Goal: Transaction & Acquisition: Download file/media

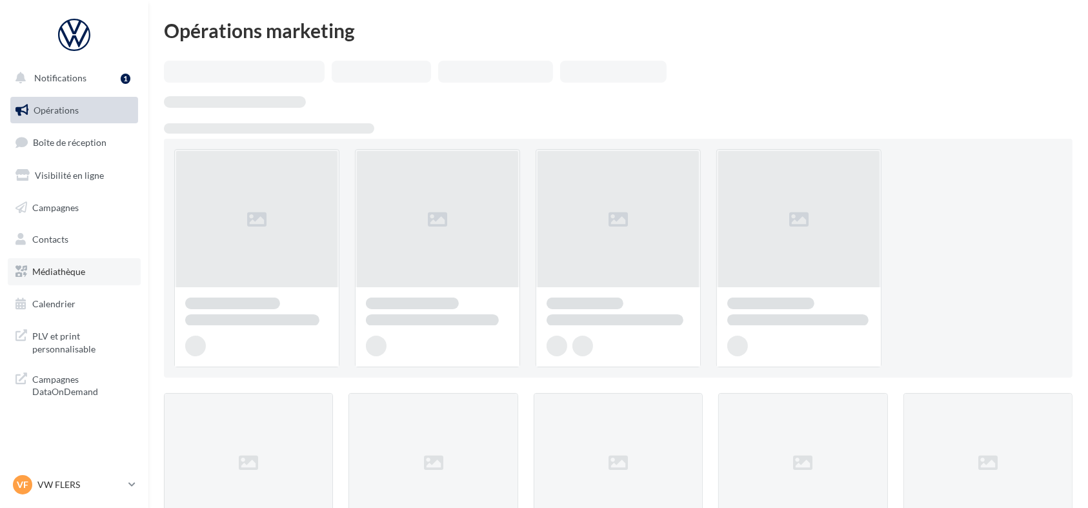
click at [56, 268] on span "Médiathèque" at bounding box center [58, 271] width 53 height 11
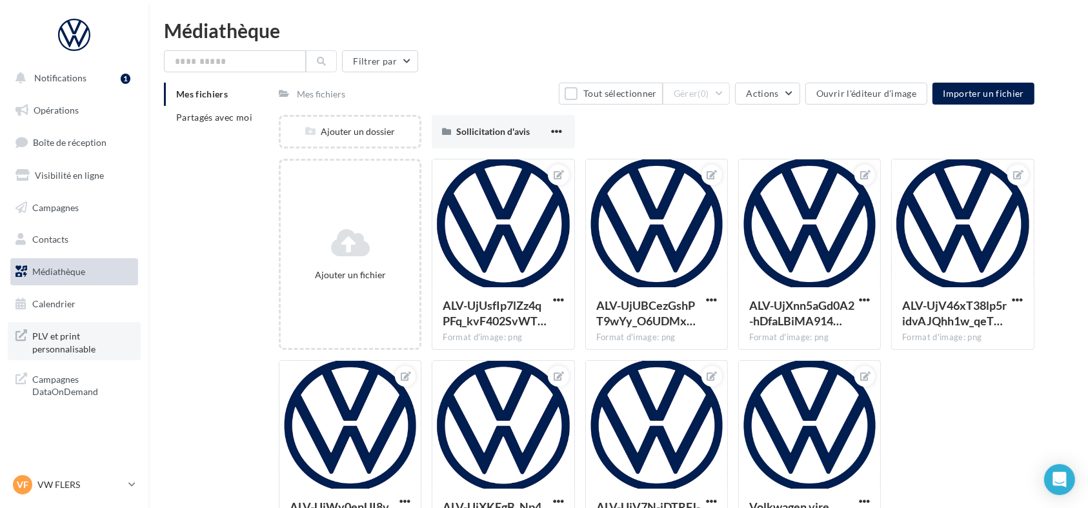
click at [81, 346] on span "PLV et print personnalisable" at bounding box center [82, 341] width 101 height 28
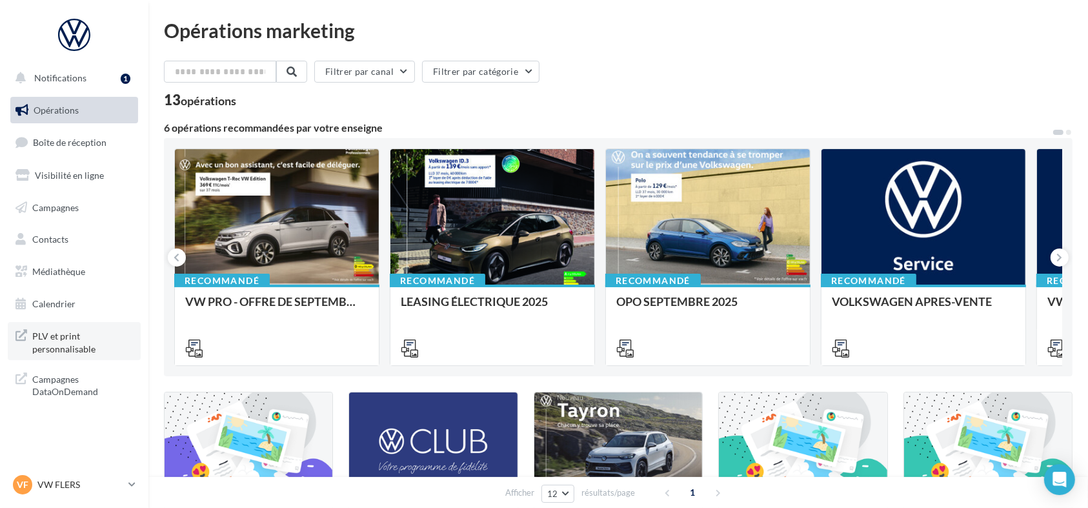
click at [66, 344] on span "PLV et print personnalisable" at bounding box center [82, 341] width 101 height 28
click at [22, 279] on link "Médiathèque" at bounding box center [74, 271] width 133 height 27
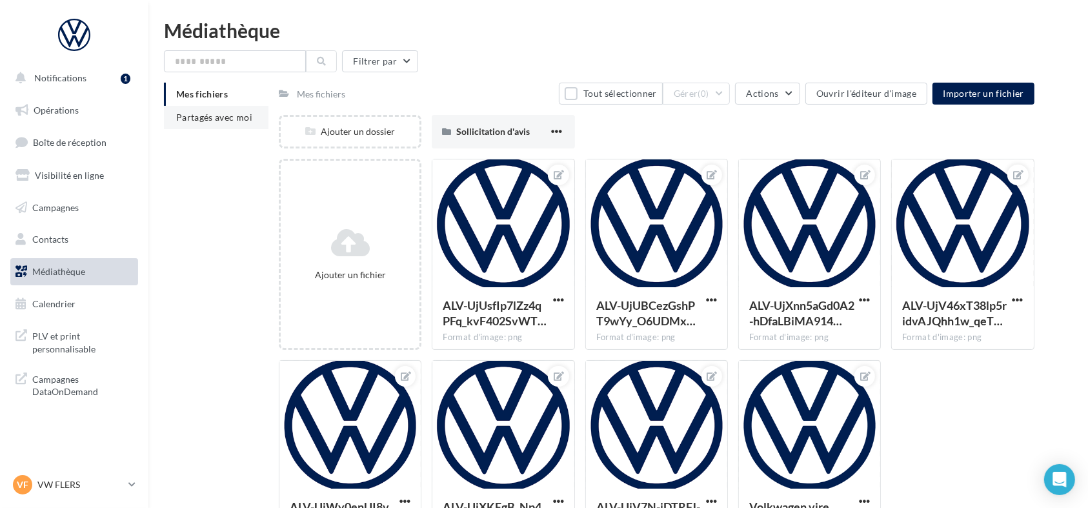
click at [208, 108] on li "Partagés avec moi" at bounding box center [216, 117] width 105 height 23
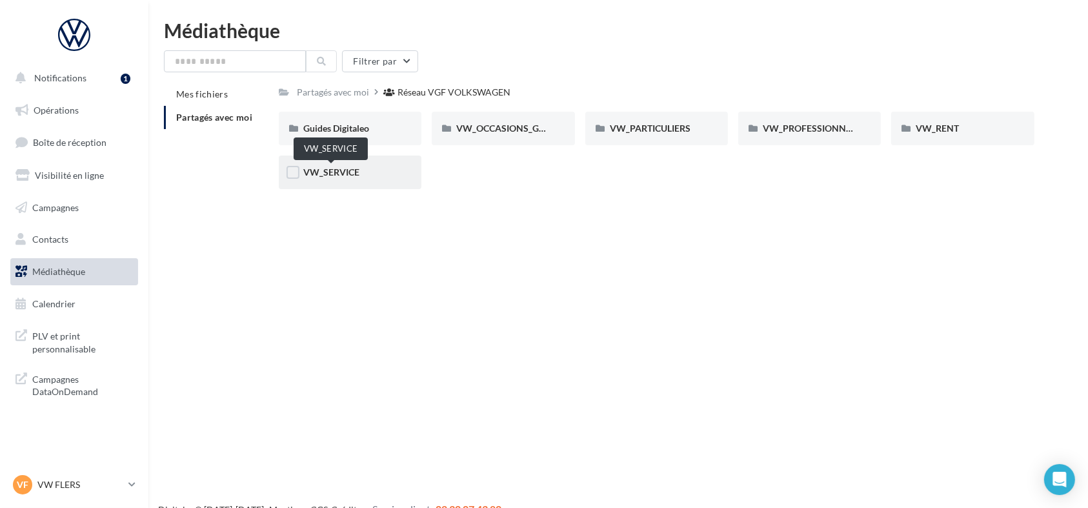
click at [325, 173] on span "VW_SERVICE" at bounding box center [331, 171] width 56 height 11
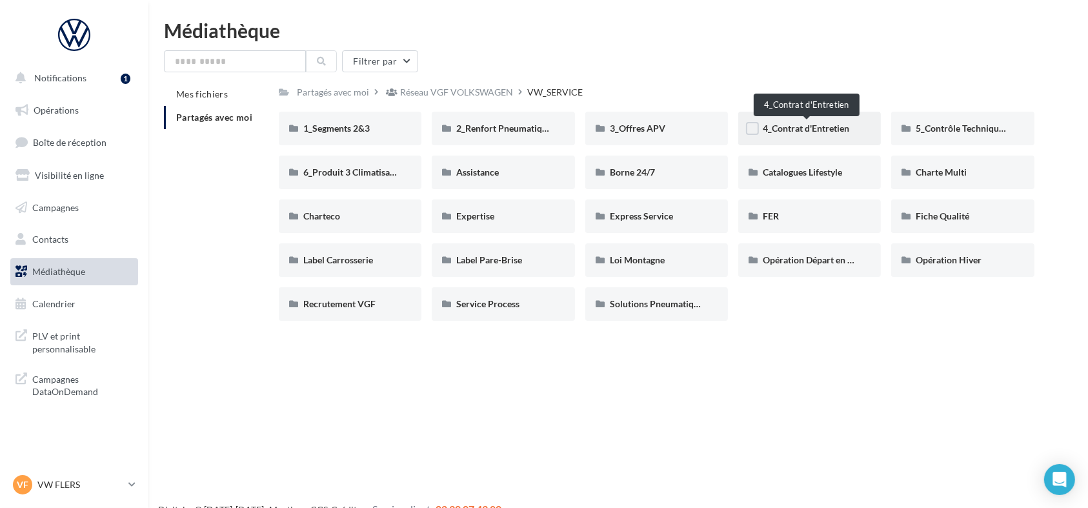
click at [807, 126] on span "4_Contrat d'Entretien" at bounding box center [806, 128] width 86 height 11
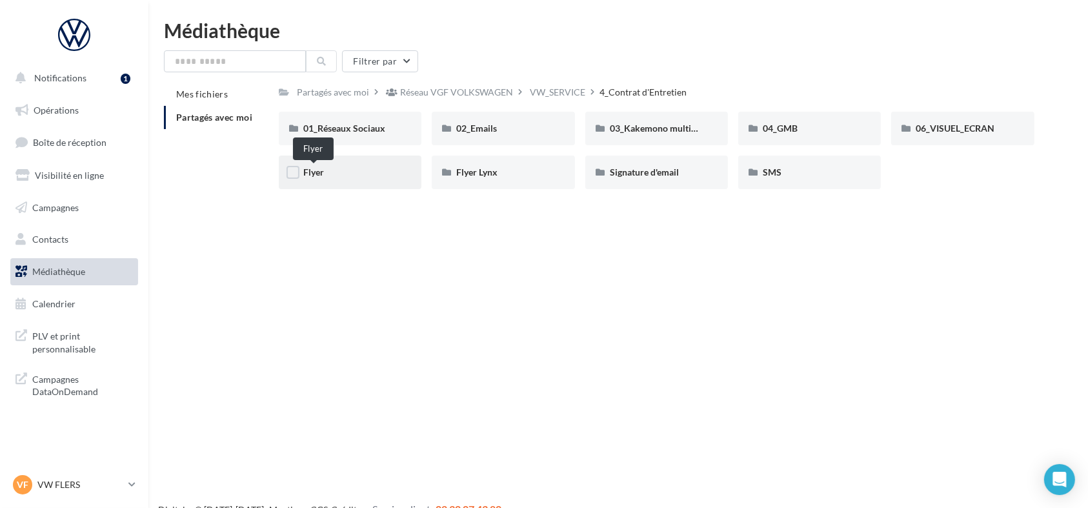
click at [318, 174] on span "Flyer" at bounding box center [313, 171] width 21 height 11
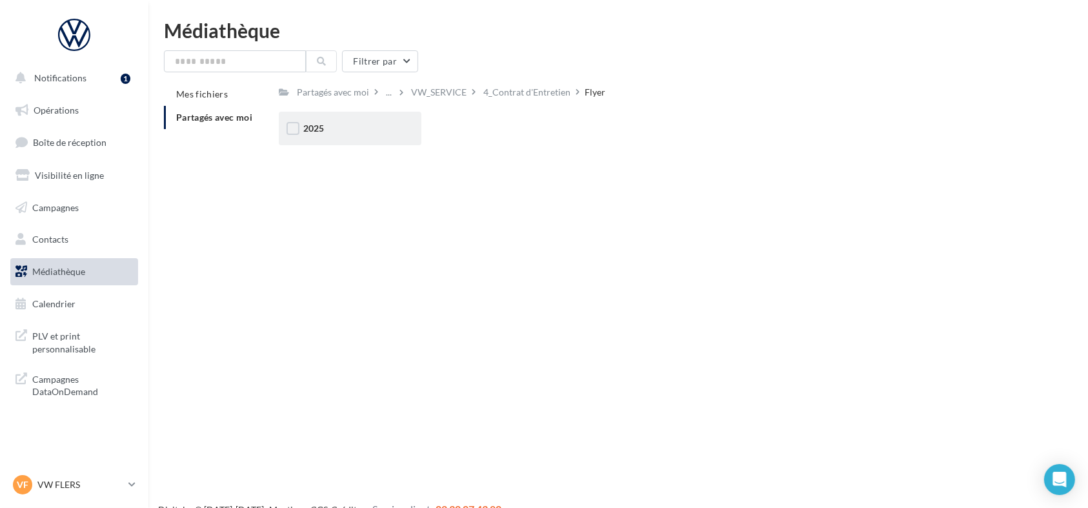
click at [317, 120] on div "2025" at bounding box center [350, 129] width 143 height 34
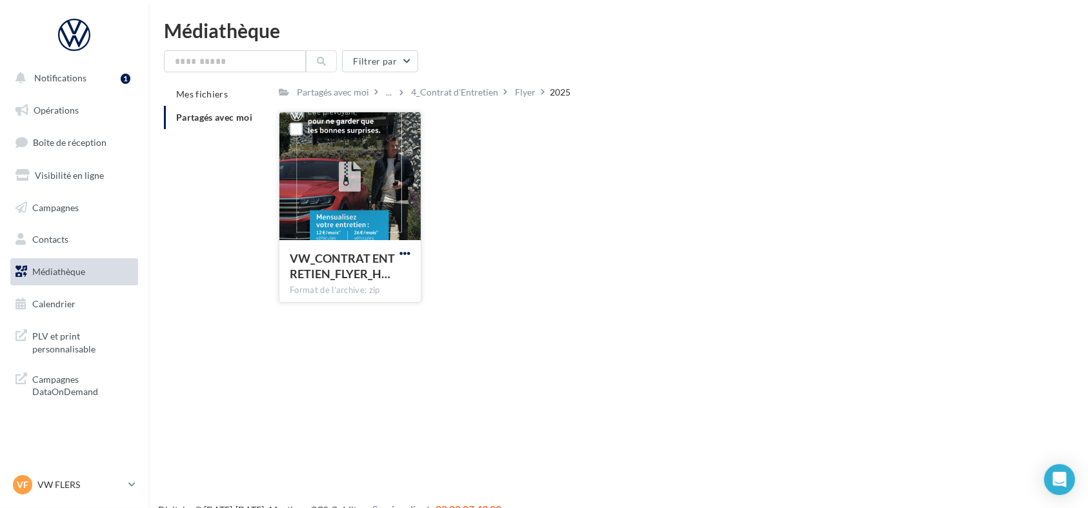
click at [405, 258] on span "button" at bounding box center [404, 253] width 11 height 11
click at [365, 281] on button "Télécharger" at bounding box center [348, 279] width 129 height 34
click at [525, 92] on div "Flyer" at bounding box center [525, 92] width 21 height 13
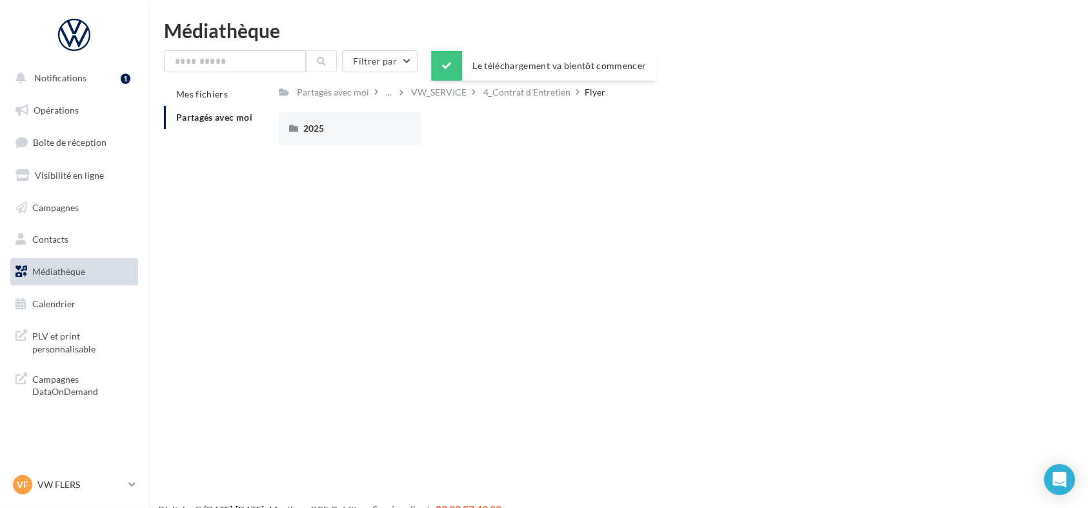
click at [525, 92] on div "4_Contrat d'Entretien" at bounding box center [526, 92] width 87 height 13
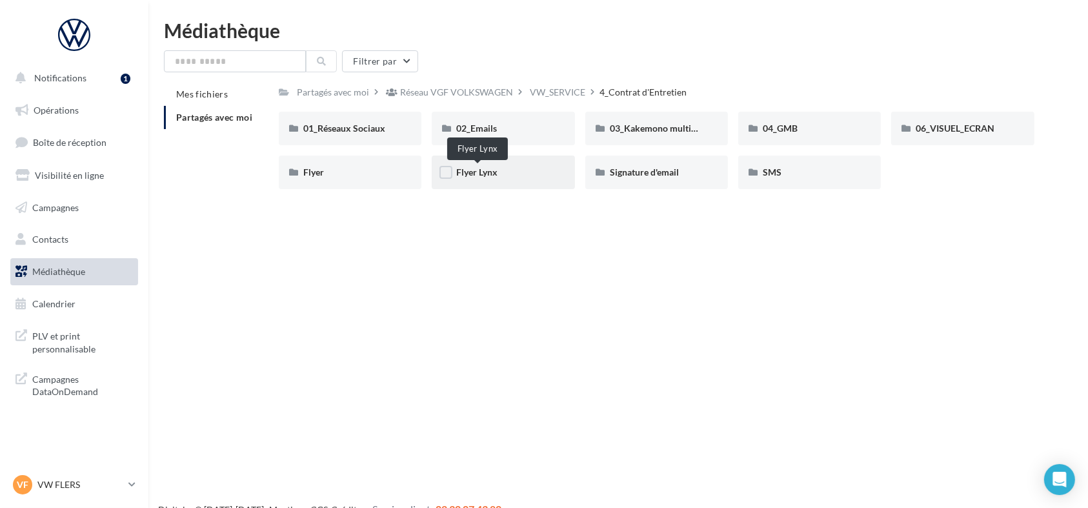
click at [492, 173] on span "Flyer Lynx" at bounding box center [476, 171] width 41 height 11
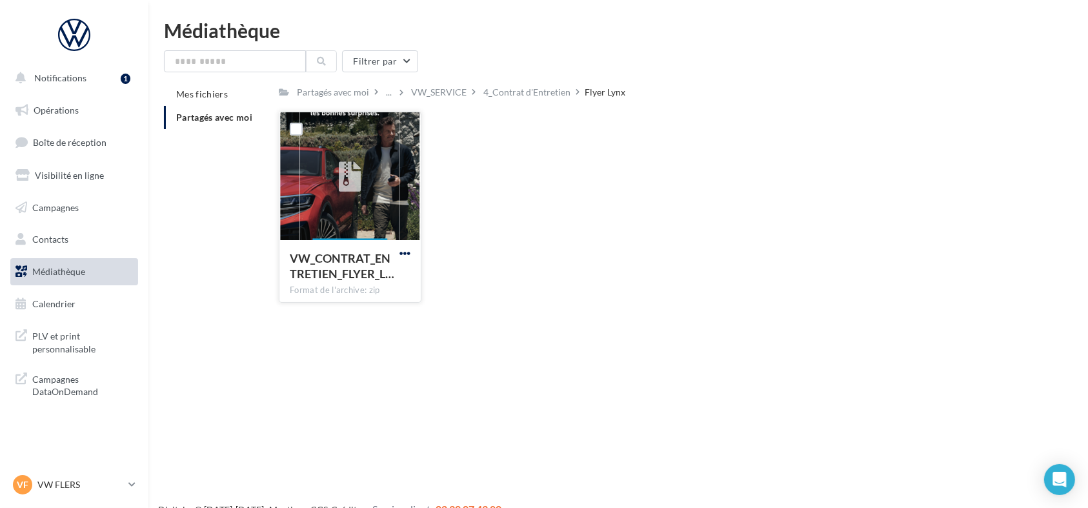
click at [403, 255] on span "button" at bounding box center [404, 253] width 11 height 11
click at [376, 283] on button "Télécharger" at bounding box center [348, 279] width 129 height 34
